Goal: Information Seeking & Learning: Learn about a topic

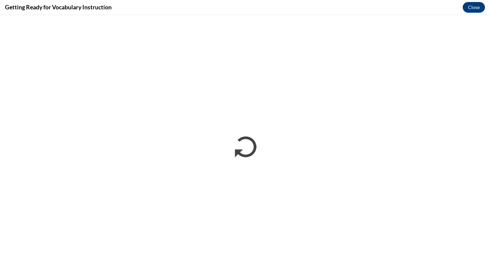
click at [463, 13] on div "Getting Ready for Vocabulary Instruction Close" at bounding box center [245, 7] width 490 height 15
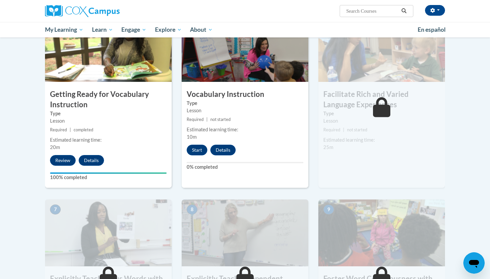
scroll to position [369, 0]
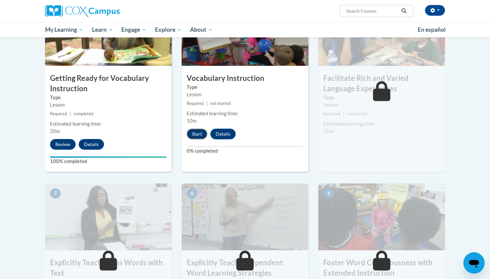
click at [196, 130] on button "Start" at bounding box center [197, 133] width 21 height 11
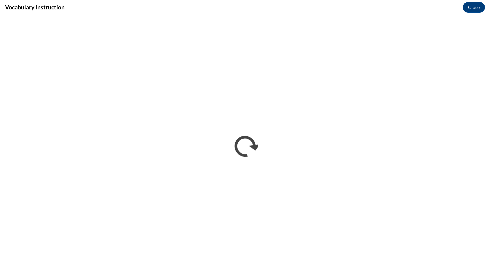
scroll to position [0, 0]
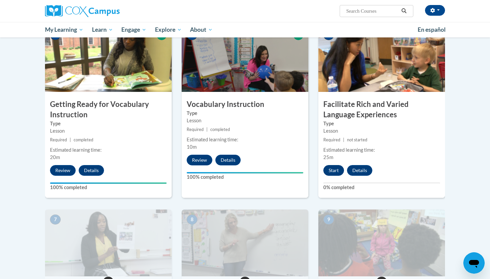
scroll to position [342, 0]
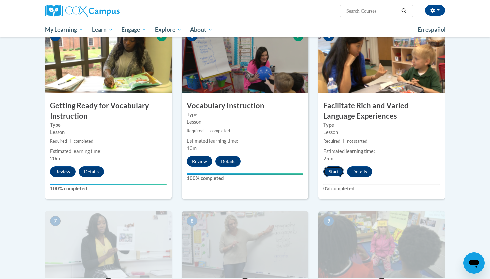
click at [332, 174] on button "Start" at bounding box center [334, 171] width 21 height 11
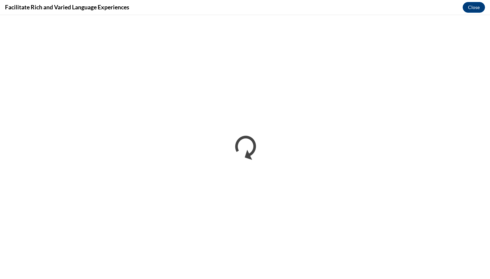
scroll to position [0, 0]
